Goal: Find specific page/section: Find specific page/section

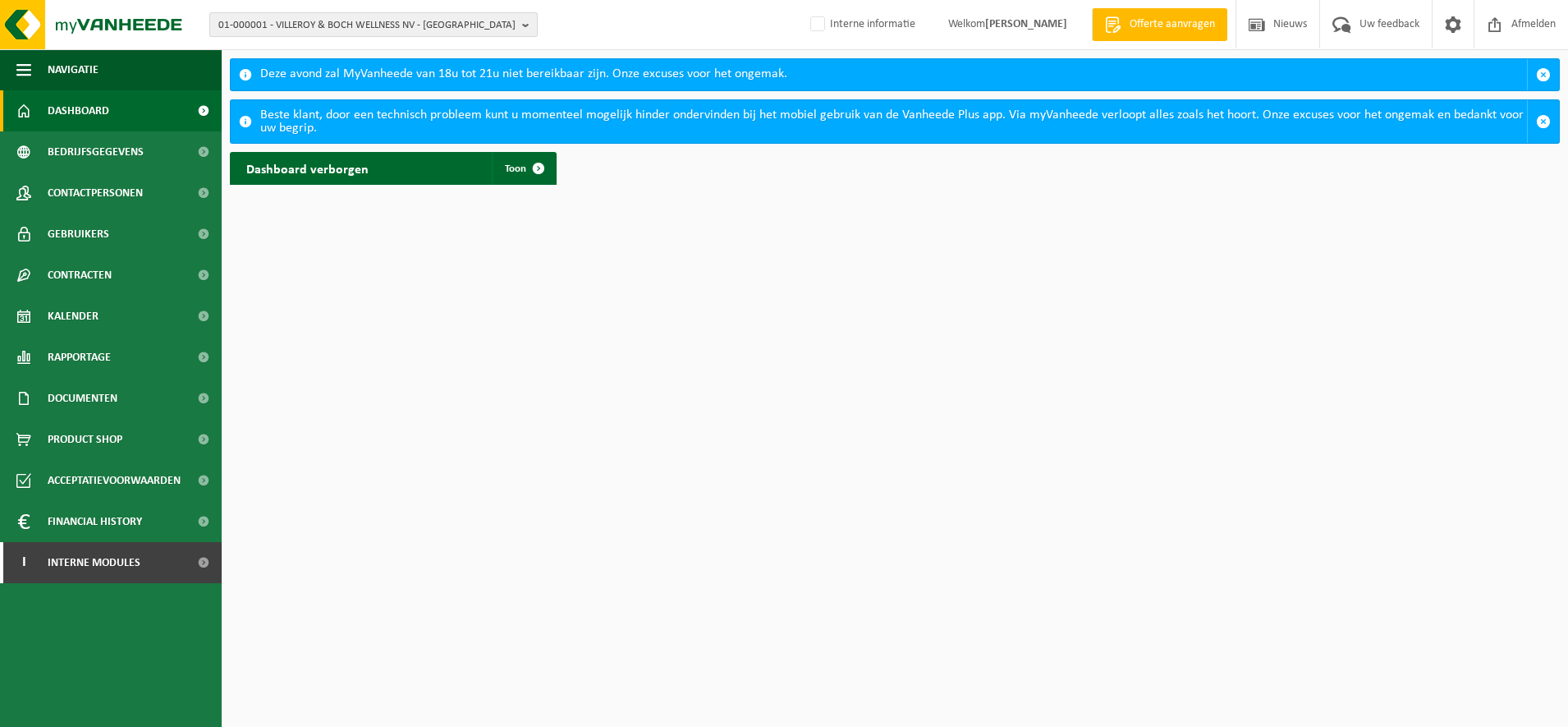
click at [473, 25] on span "01-000001 - VILLEROY & BOCH WELLNESS NV - [GEOGRAPHIC_DATA]" at bounding box center [367, 25] width 297 height 24
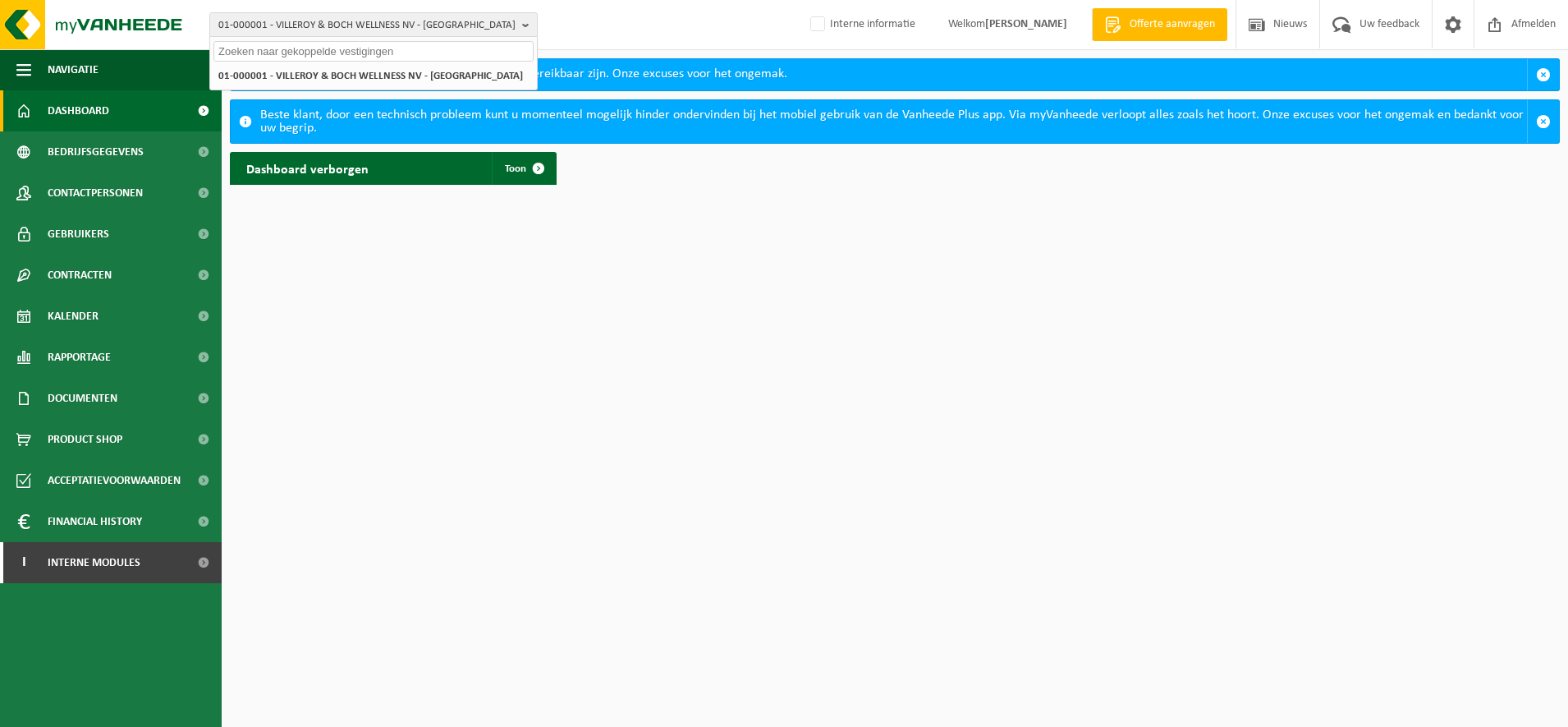
click at [440, 50] on input "text" at bounding box center [374, 50] width 320 height 20
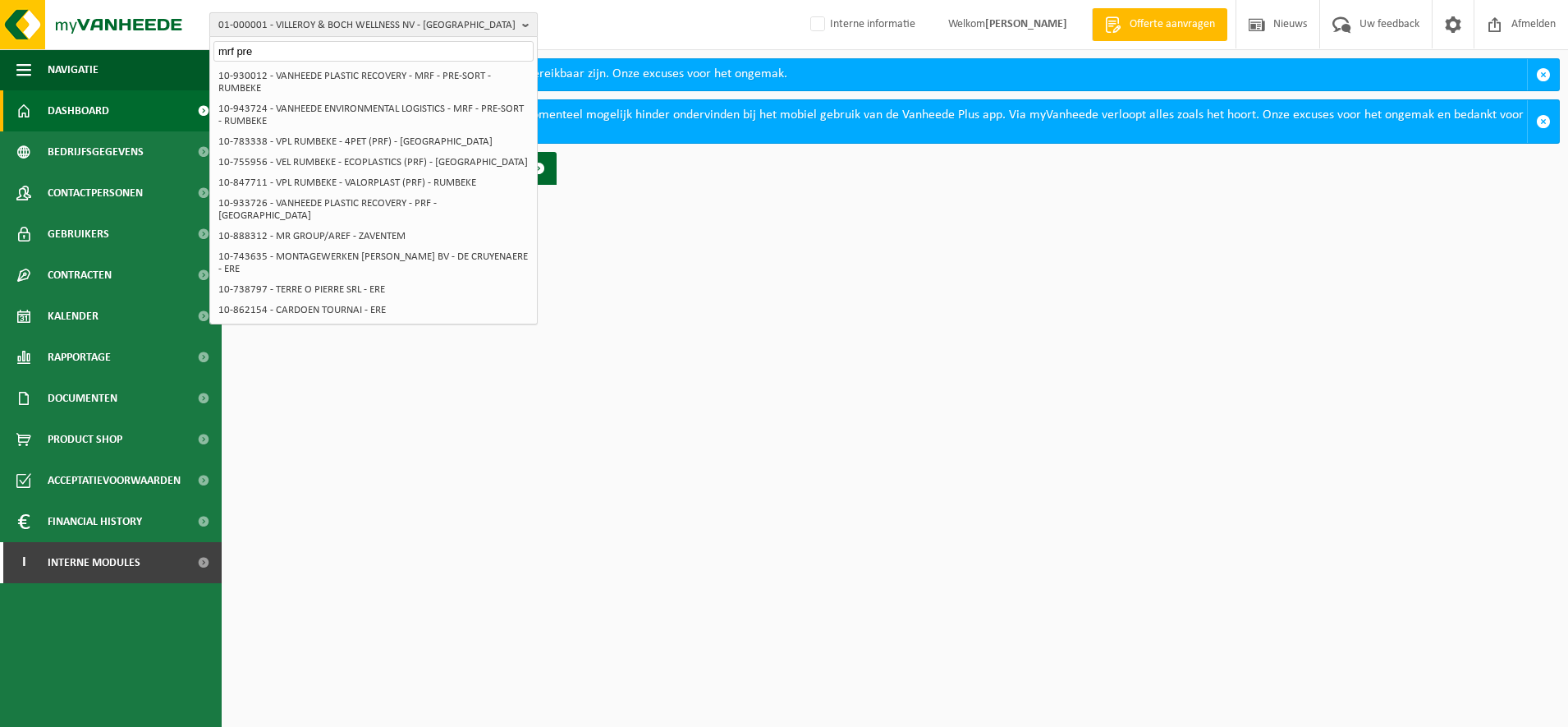
type input "mrf pre"
click at [451, 26] on span "01-000001 - VILLEROY & BOCH WELLNESS NV - [GEOGRAPHIC_DATA]" at bounding box center [367, 25] width 297 height 24
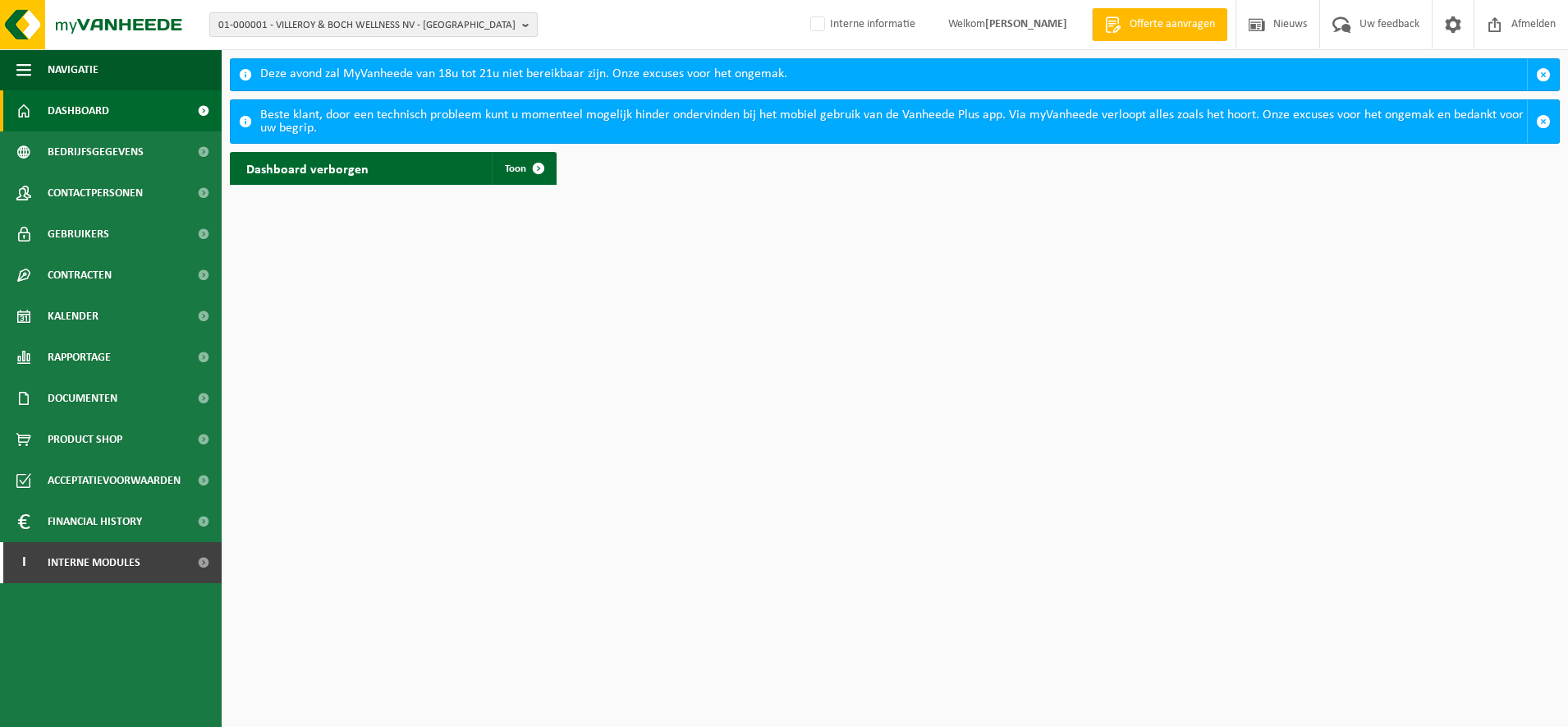
click at [451, 26] on span "01-000001 - VILLEROY & BOCH WELLNESS NV - [GEOGRAPHIC_DATA]" at bounding box center [367, 25] width 297 height 24
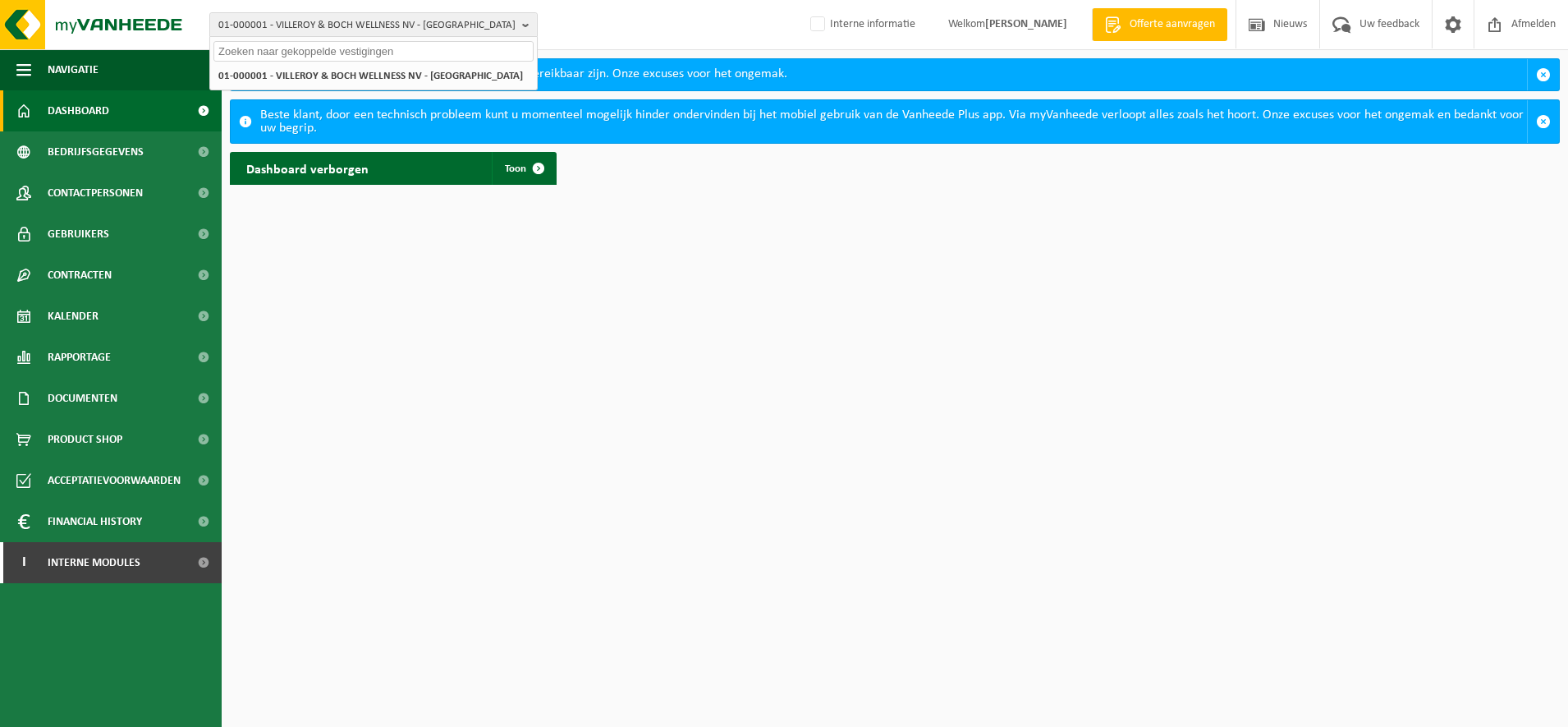
click at [447, 51] on input "text" at bounding box center [374, 50] width 320 height 20
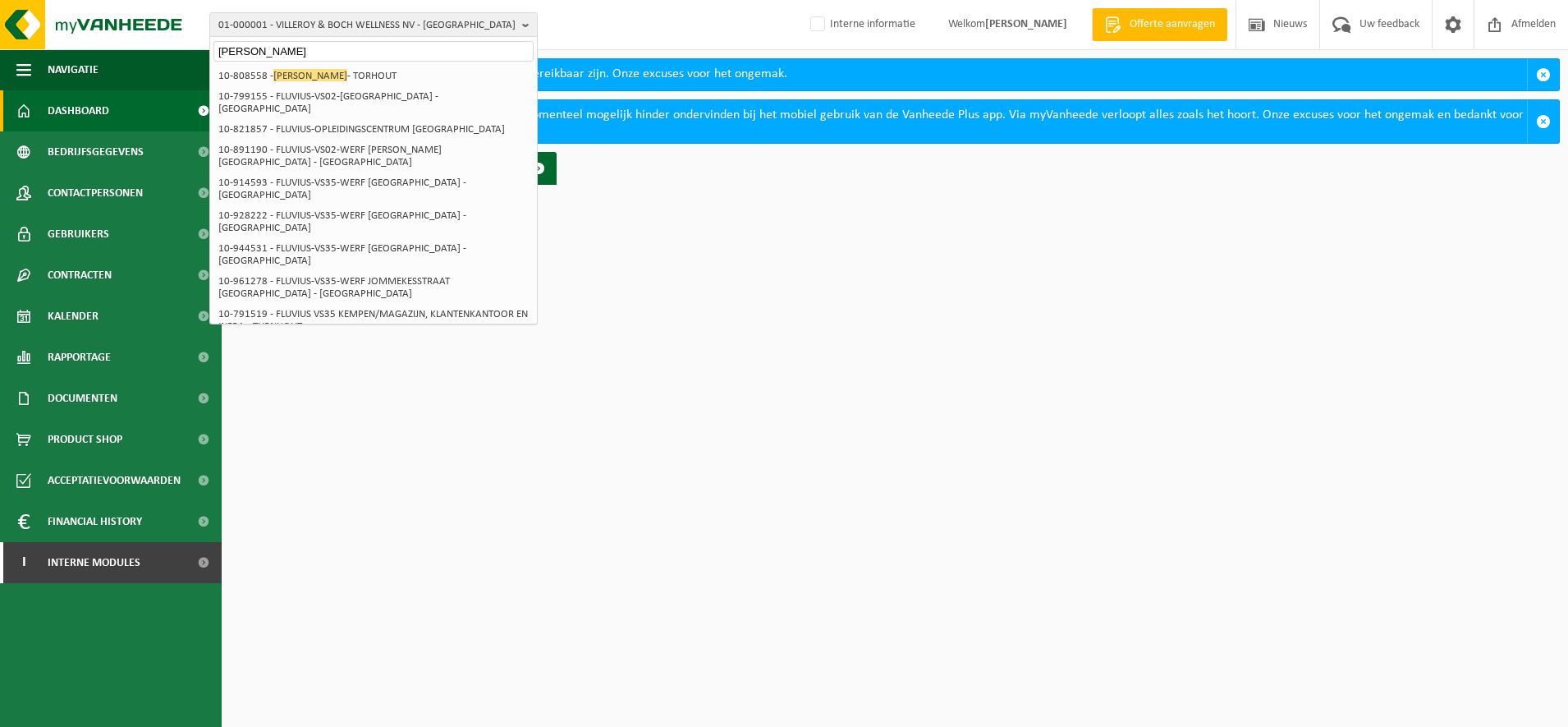
type input "[PERSON_NAME]"
click at [737, 232] on html "01-000001 - VILLEROY & BOCH WELLNESS [GEOGRAPHIC_DATA] - [GEOGRAPHIC_DATA] fluv…" at bounding box center [784, 363] width 1568 height 727
click at [524, 27] on b "button" at bounding box center [529, 25] width 15 height 23
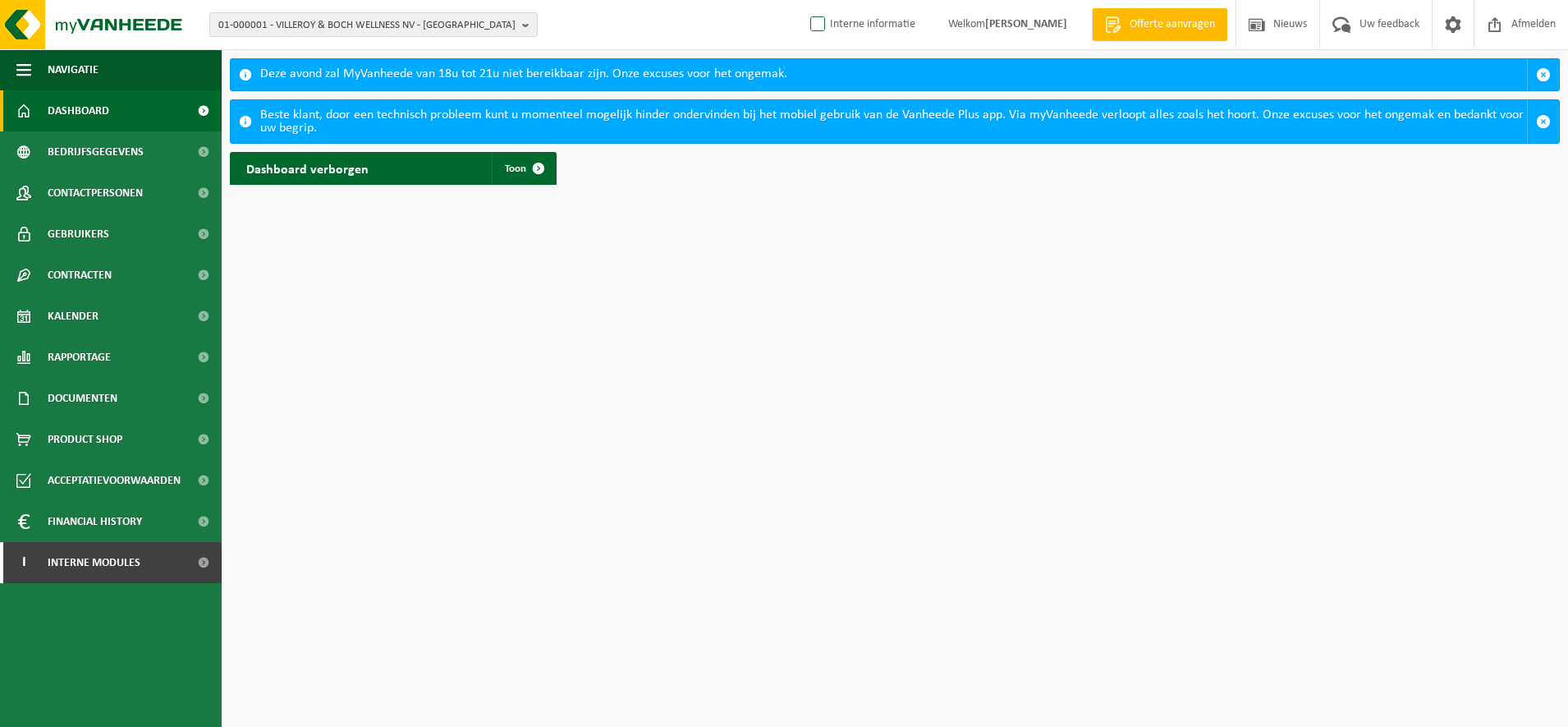
click at [806, 29] on label "Interne informatie" at bounding box center [861, 24] width 109 height 24
click at [803, 0] on input "Interne informatie" at bounding box center [803, -1] width 1 height 1
checkbox input "true"
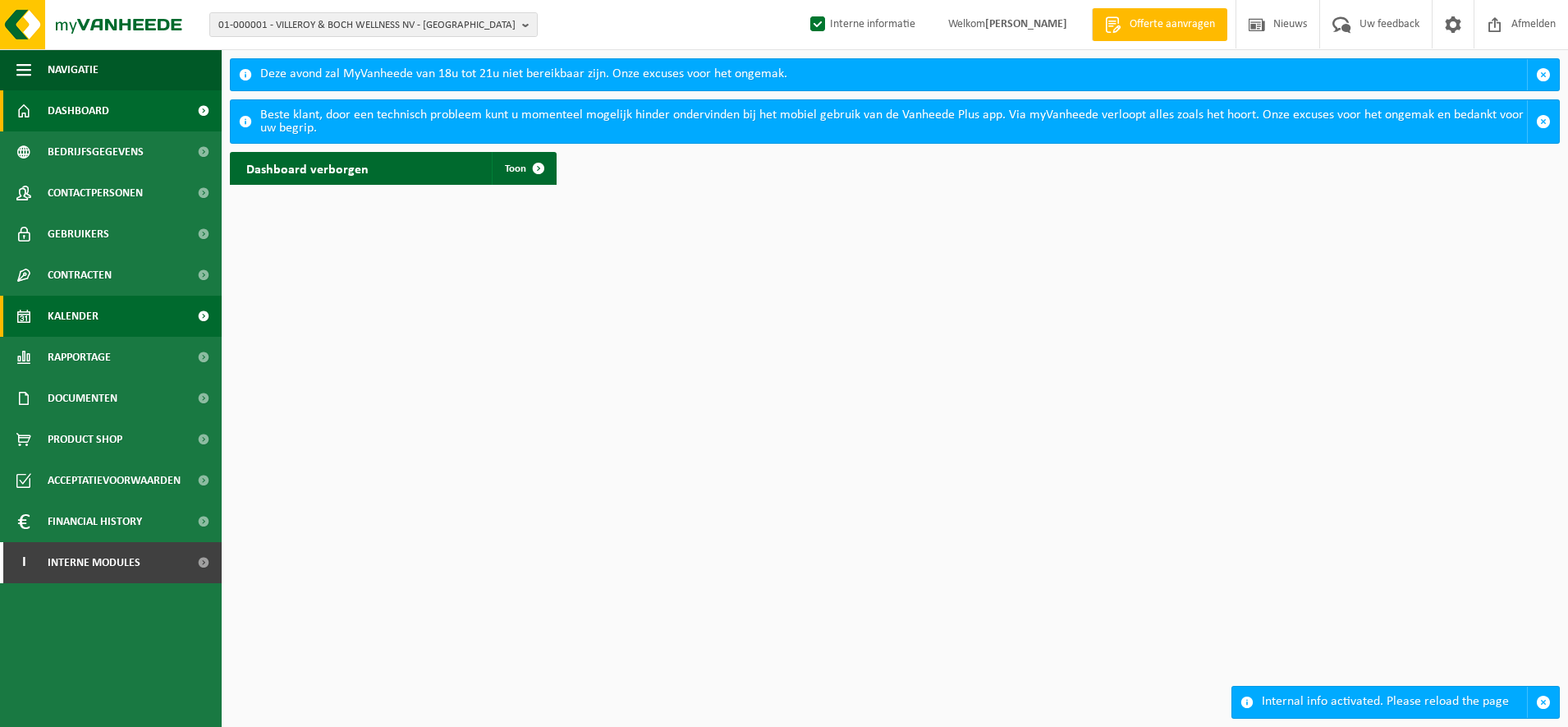
click at [114, 322] on link "Kalender" at bounding box center [111, 316] width 221 height 41
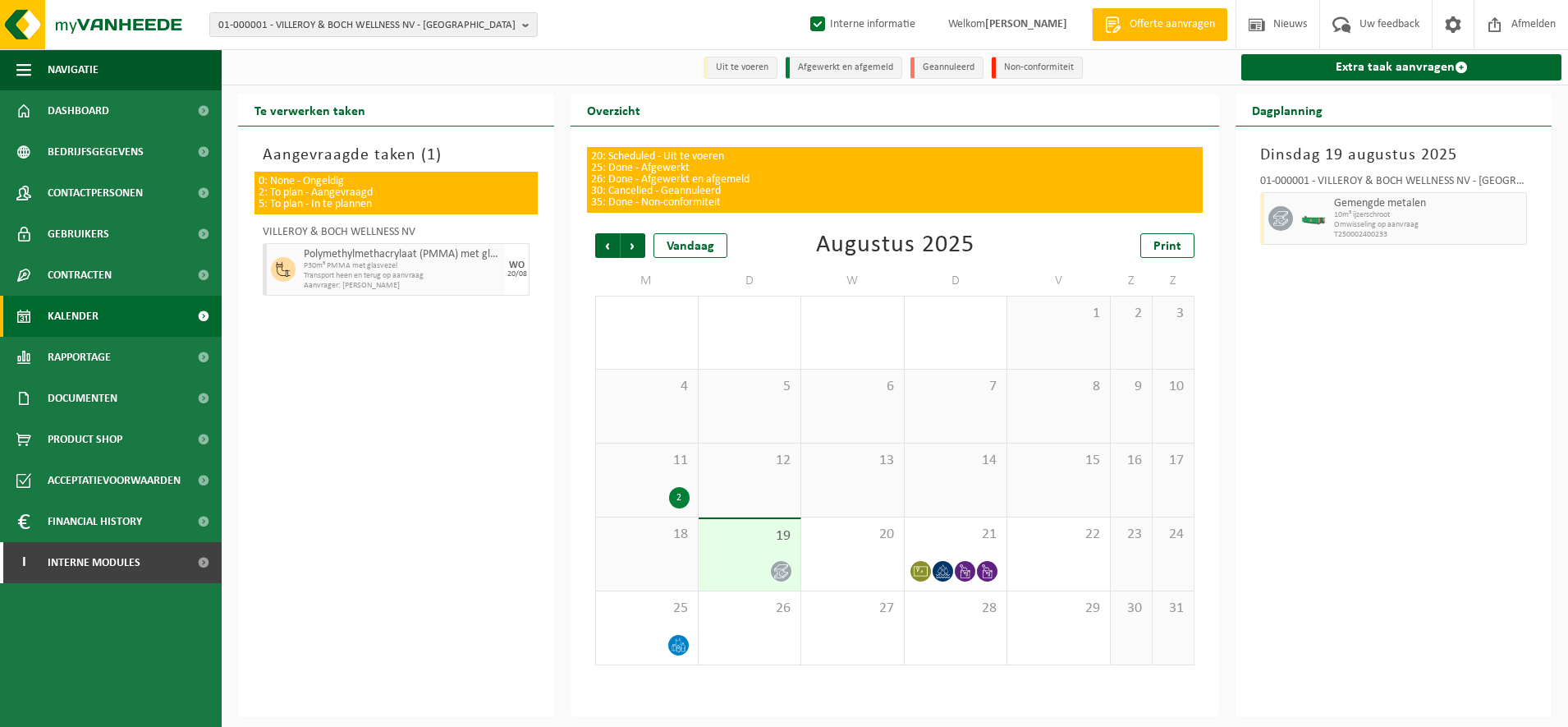
click at [1339, 211] on span "Gemengde metalen" at bounding box center [1427, 204] width 188 height 14
